Goal: Task Accomplishment & Management: Manage account settings

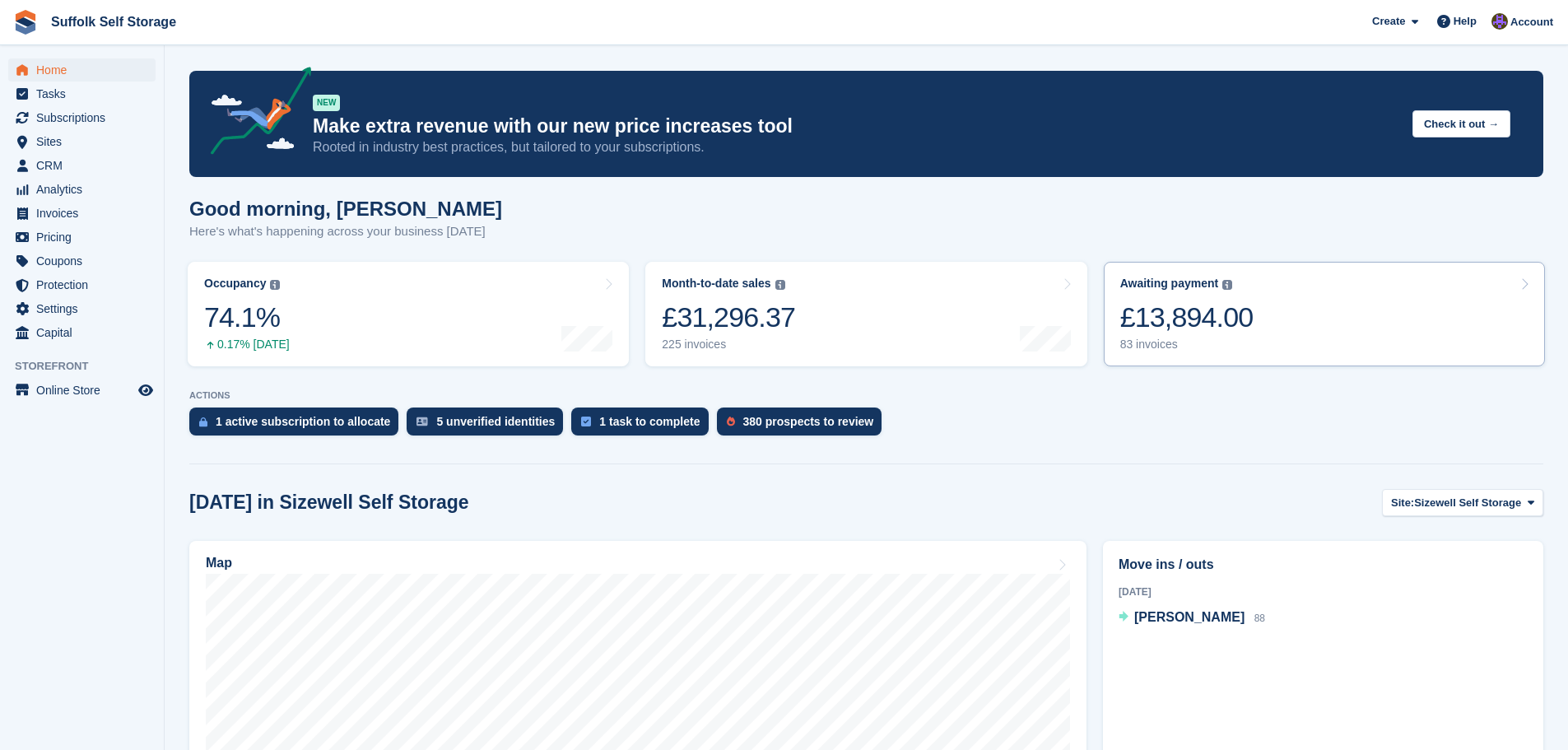
click at [1224, 332] on div "£13,894.00" at bounding box center [1186, 317] width 133 height 33
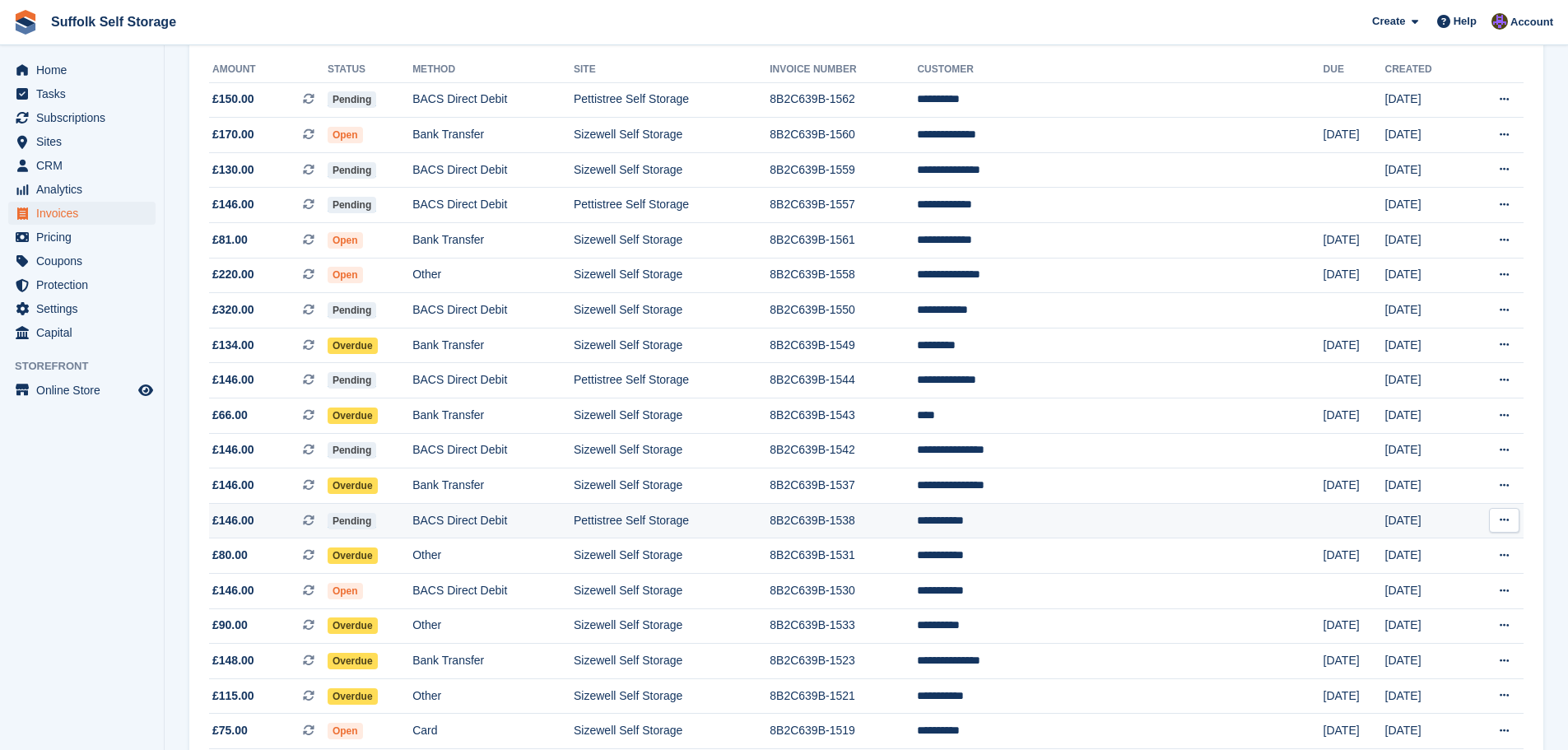
scroll to position [165, 0]
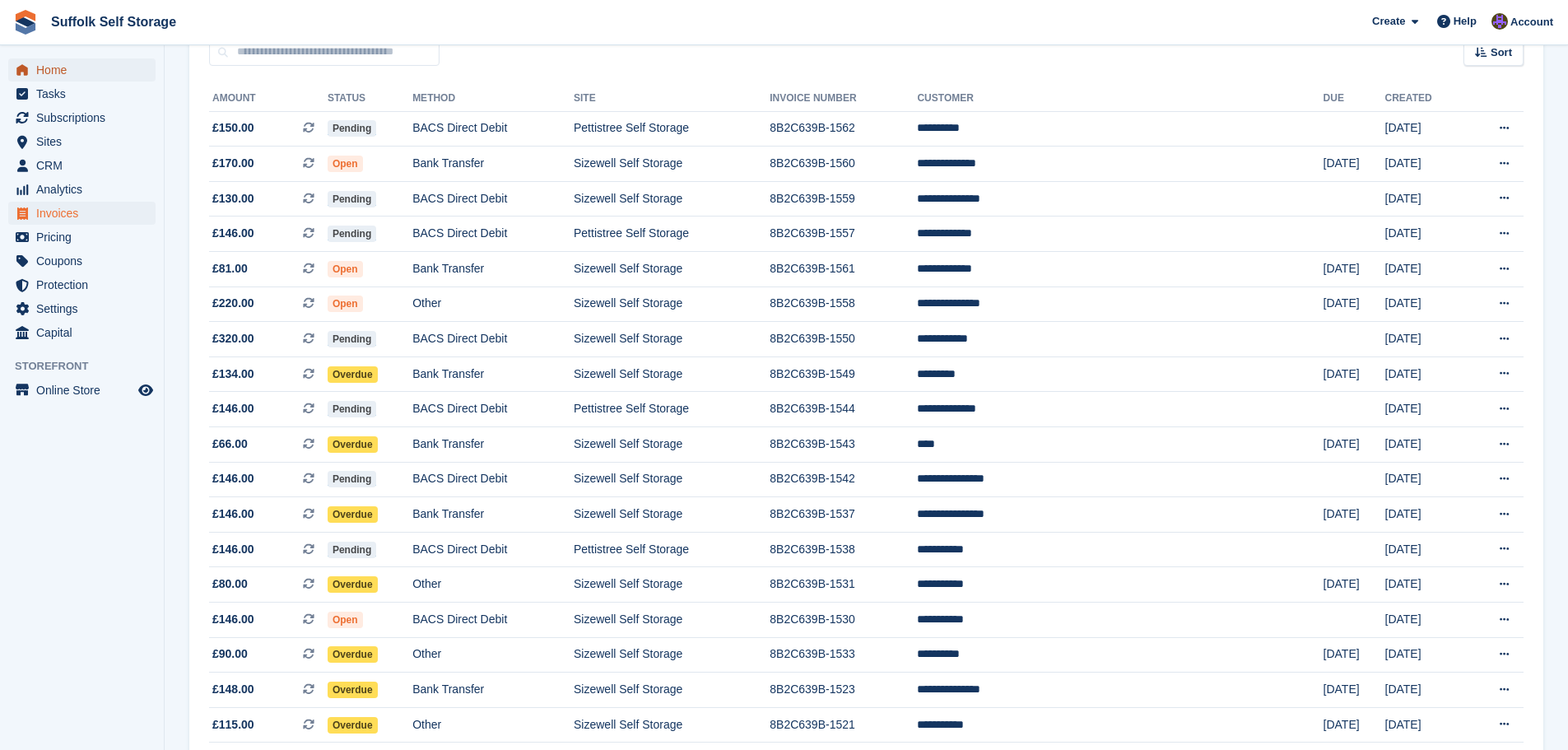
drag, startPoint x: 43, startPoint y: 71, endPoint x: 68, endPoint y: 64, distance: 26.0
click at [43, 71] on span "Home" at bounding box center [85, 70] width 99 height 23
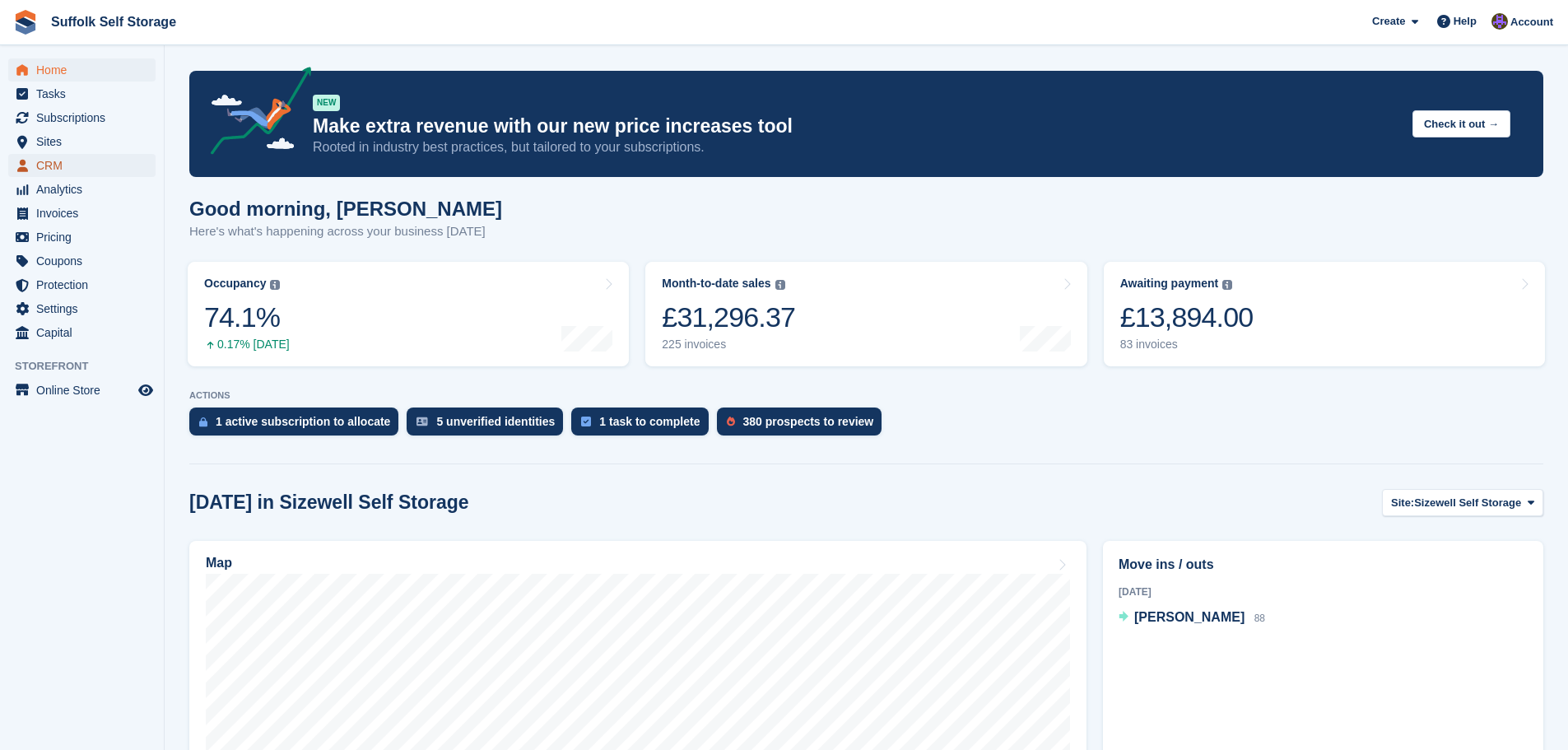
click at [42, 167] on span "CRM" at bounding box center [85, 166] width 99 height 23
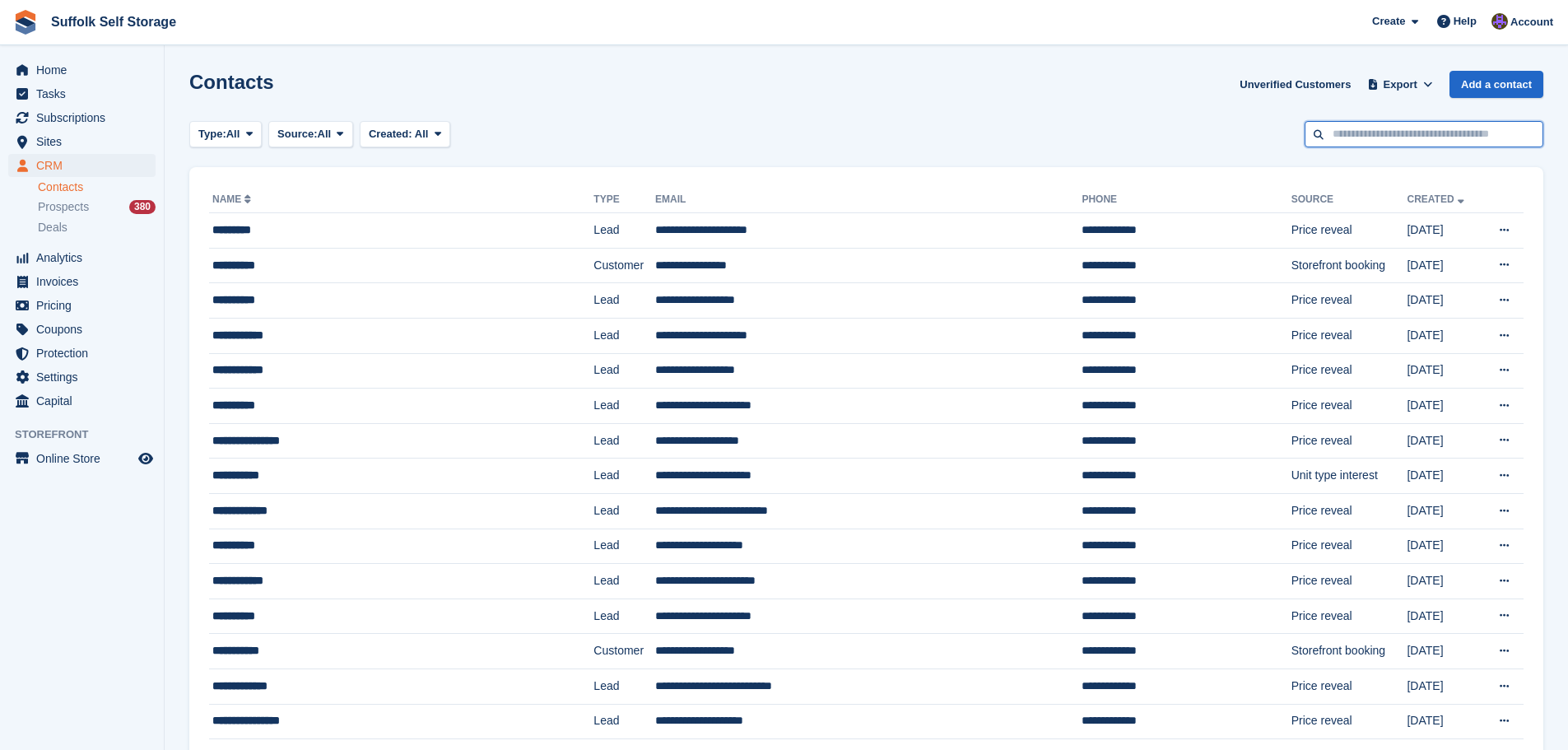
click at [1420, 133] on input "text" at bounding box center [1423, 135] width 238 height 27
type input "*****"
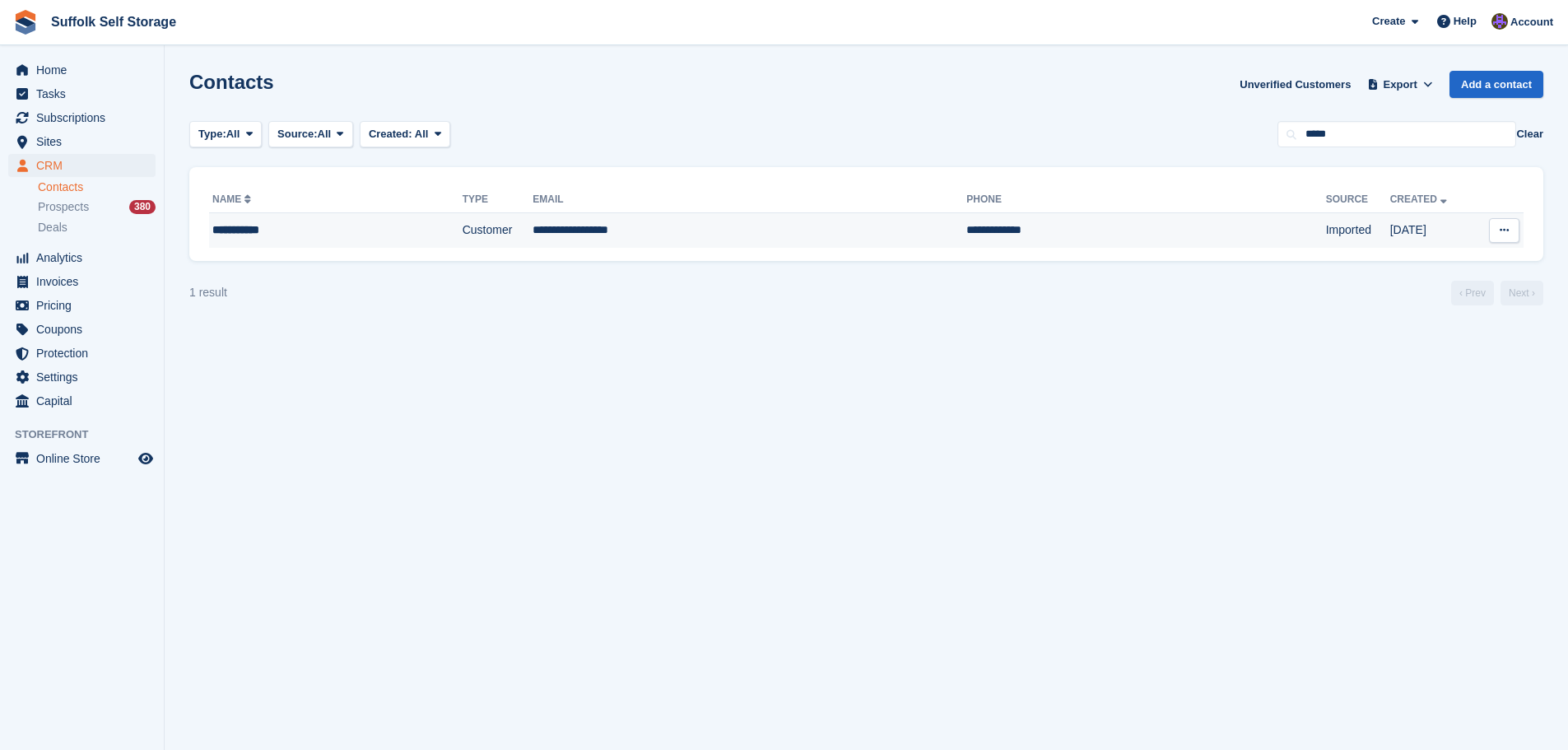
click at [966, 231] on td "**********" at bounding box center [1145, 230] width 359 height 34
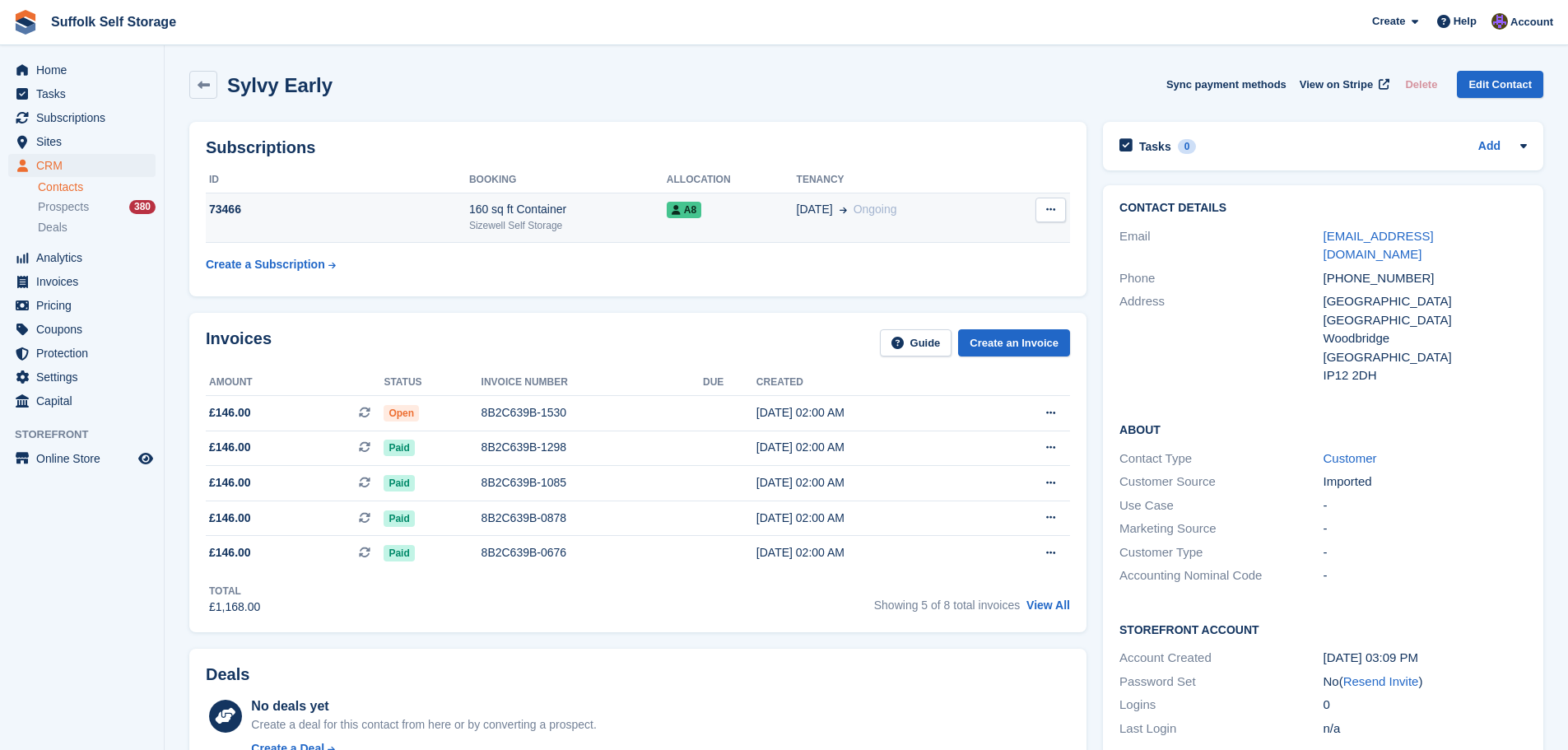
click at [882, 212] on span "Ongoing" at bounding box center [875, 209] width 44 height 13
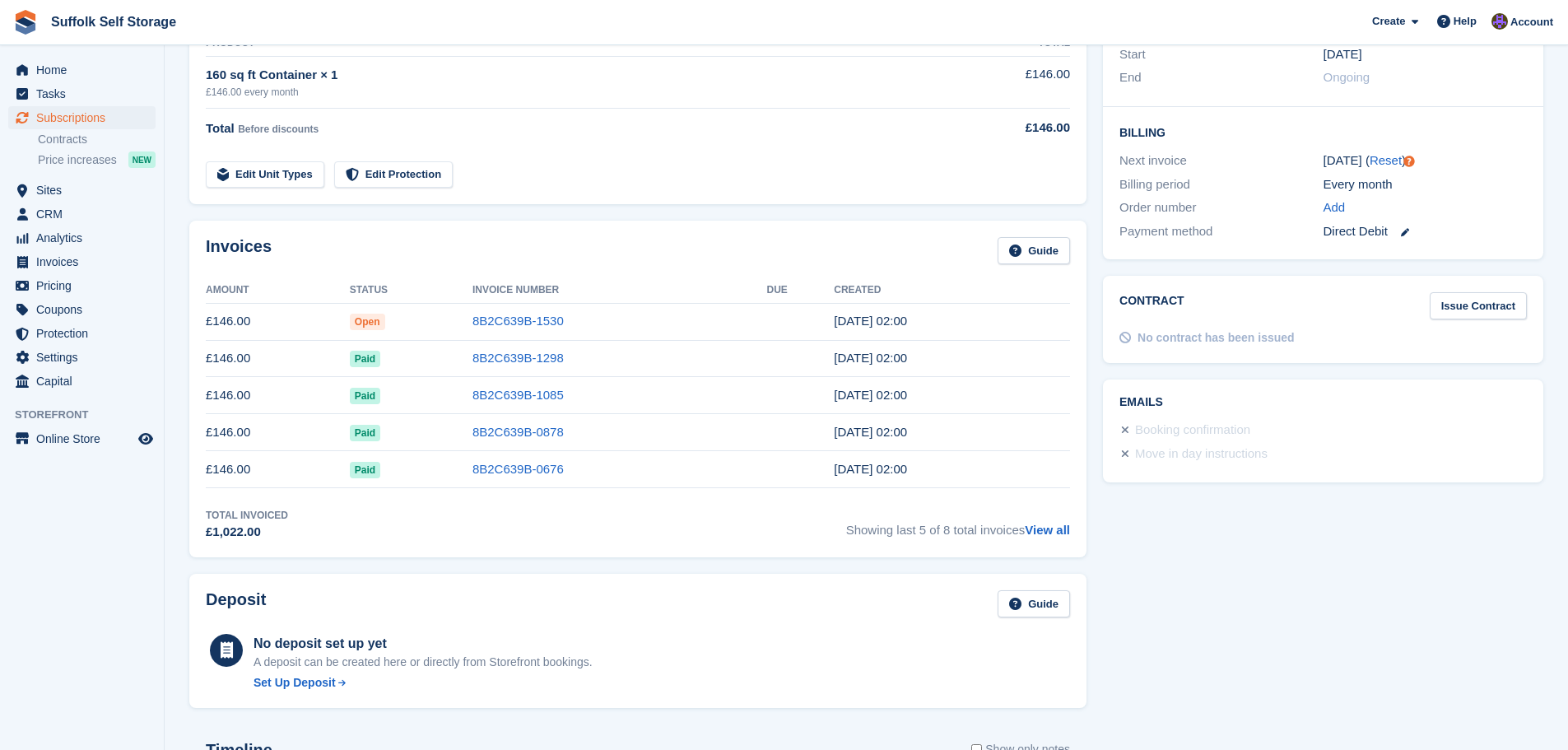
scroll to position [330, 0]
click at [504, 358] on link "8B2C639B-1298" at bounding box center [518, 357] width 91 height 14
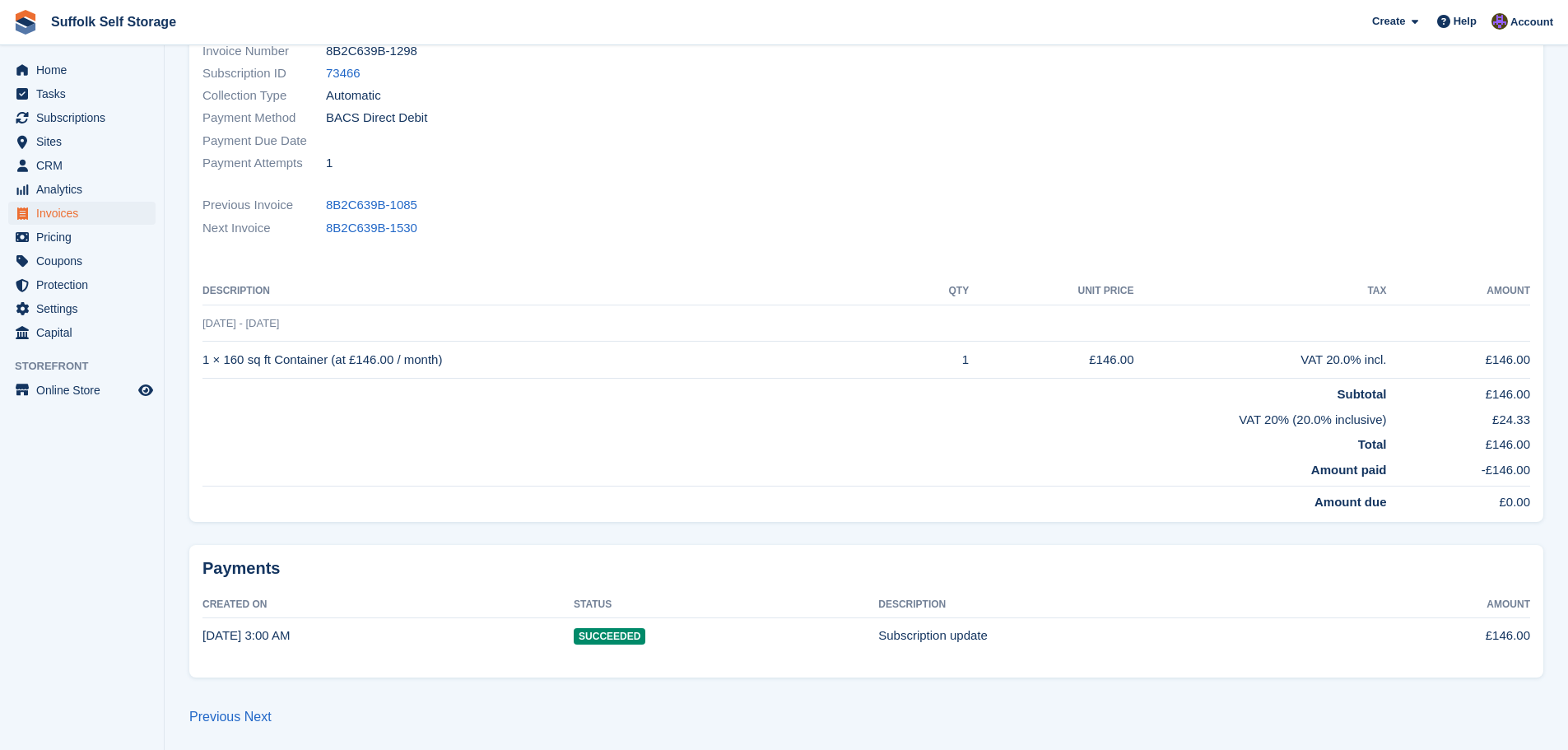
scroll to position [232, 0]
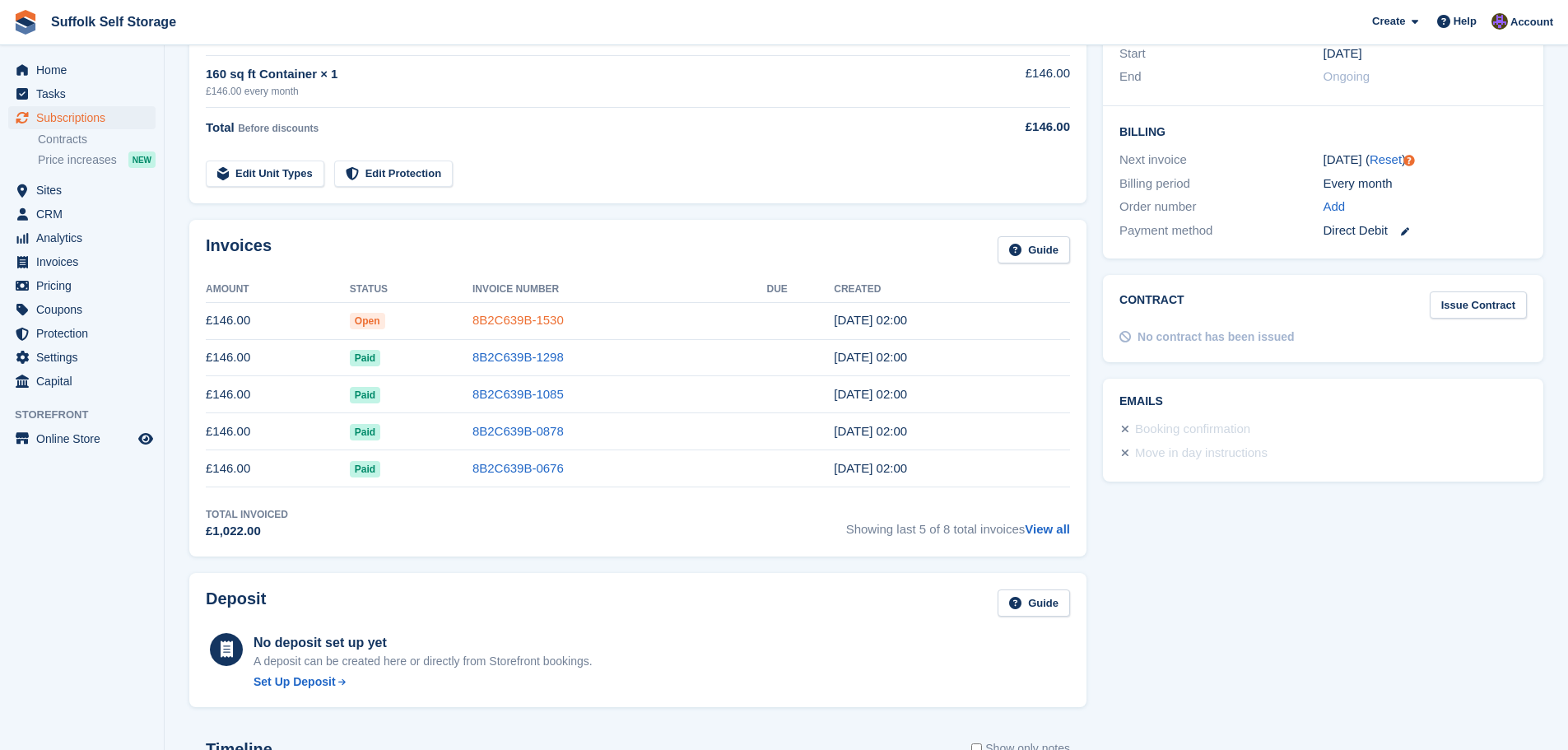
click at [539, 319] on link "8B2C639B-1530" at bounding box center [518, 320] width 91 height 14
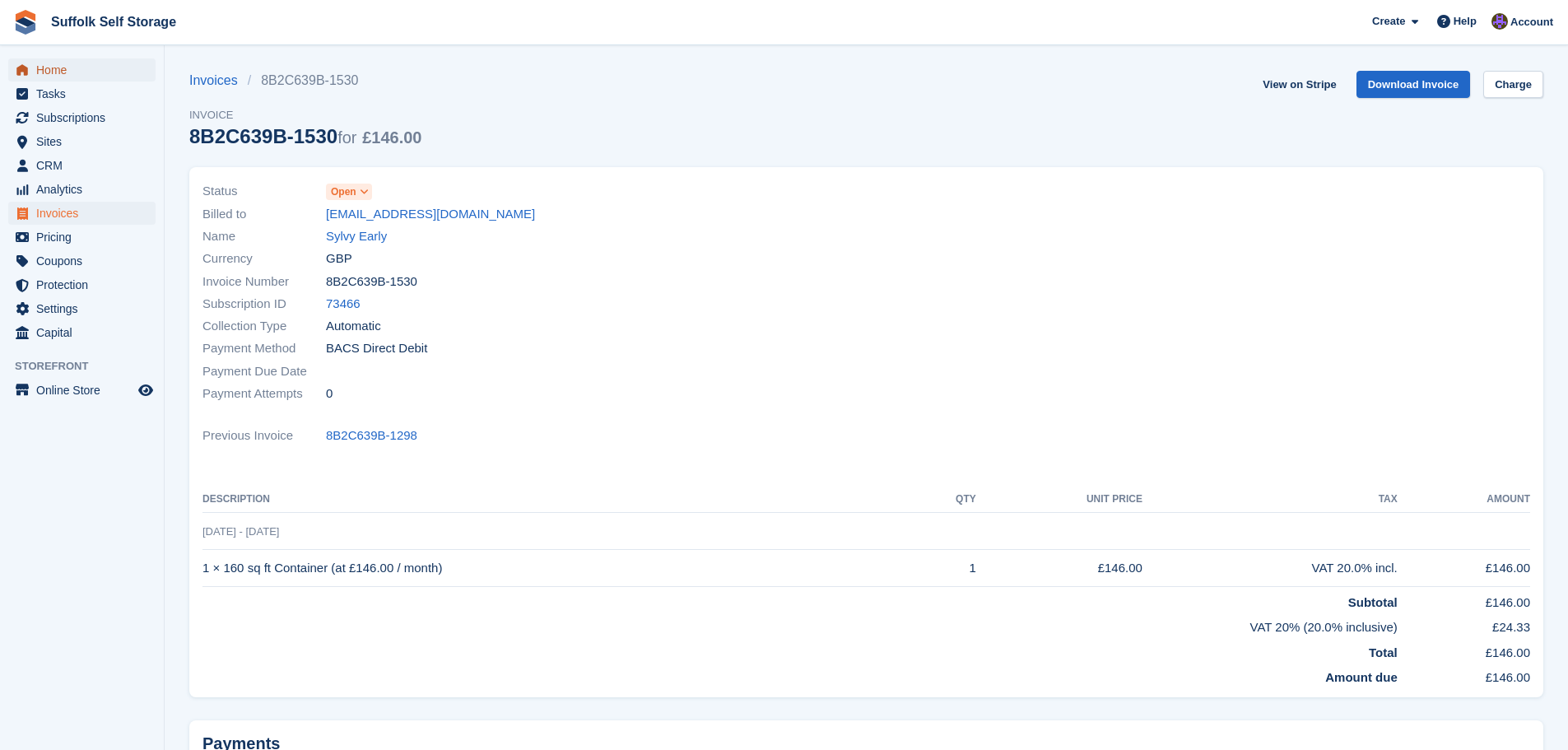
click at [59, 69] on span "Home" at bounding box center [85, 70] width 99 height 23
